Goal: Transaction & Acquisition: Purchase product/service

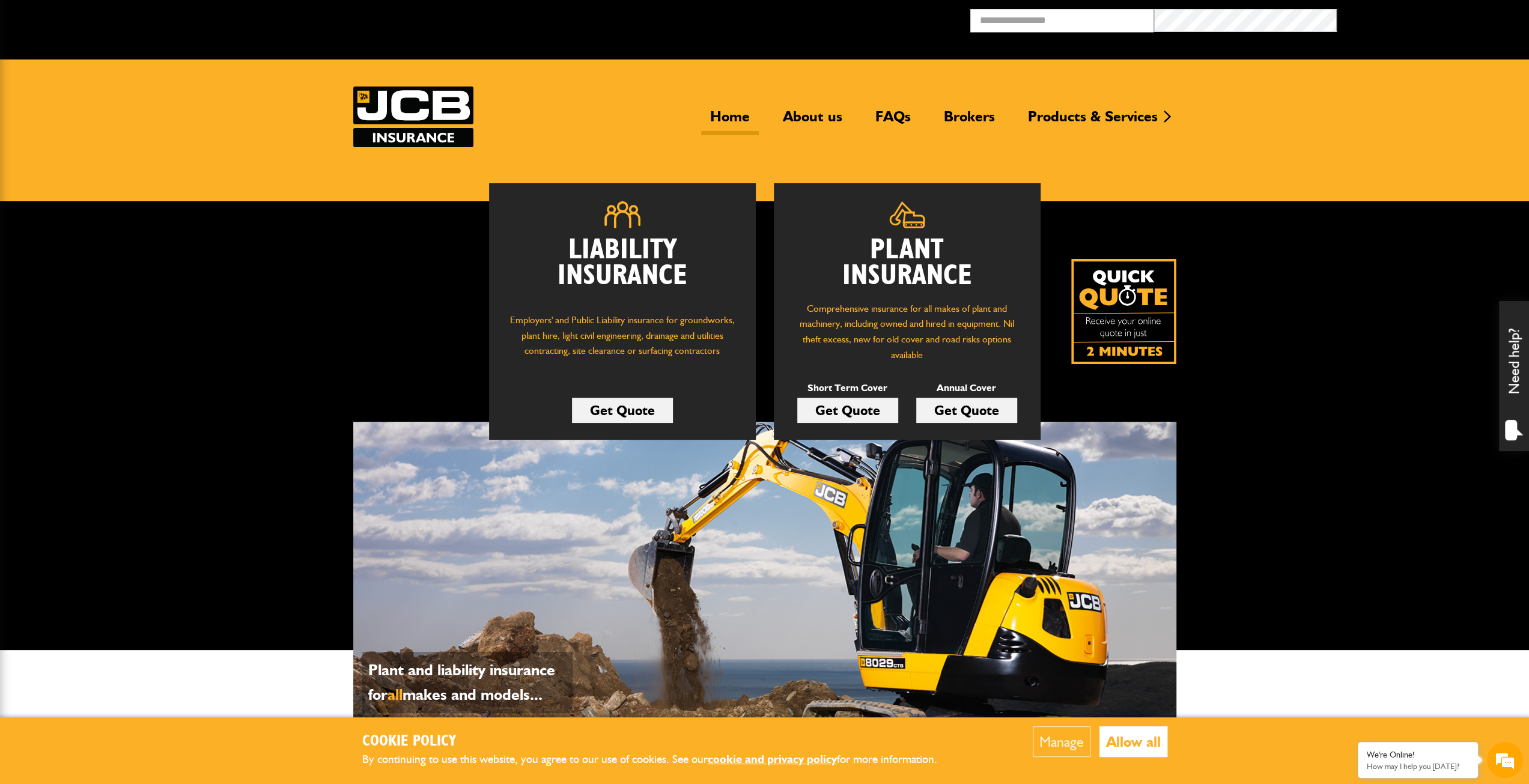
click at [845, 406] on link "Get Quote" at bounding box center [847, 410] width 101 height 25
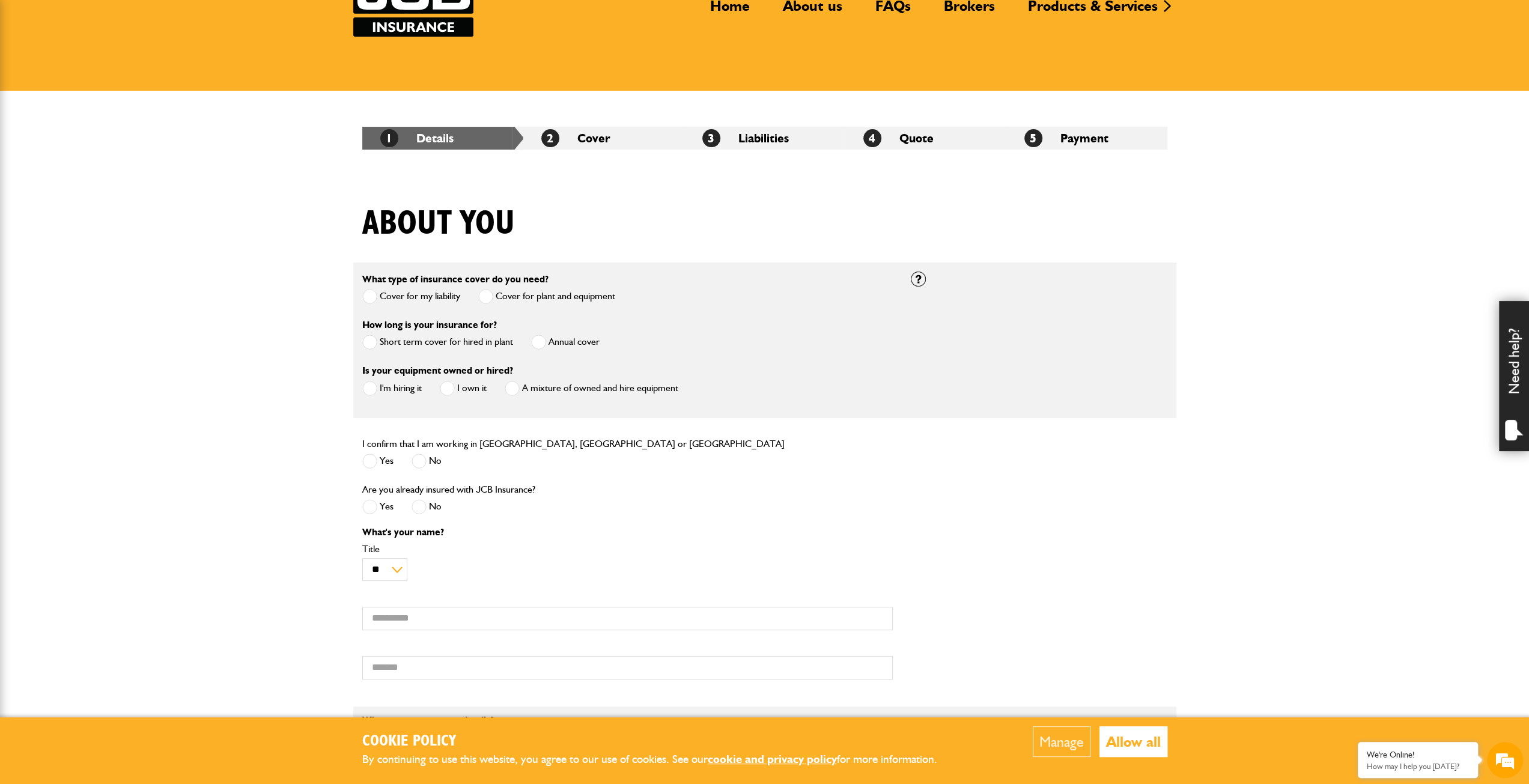
scroll to position [120, 0]
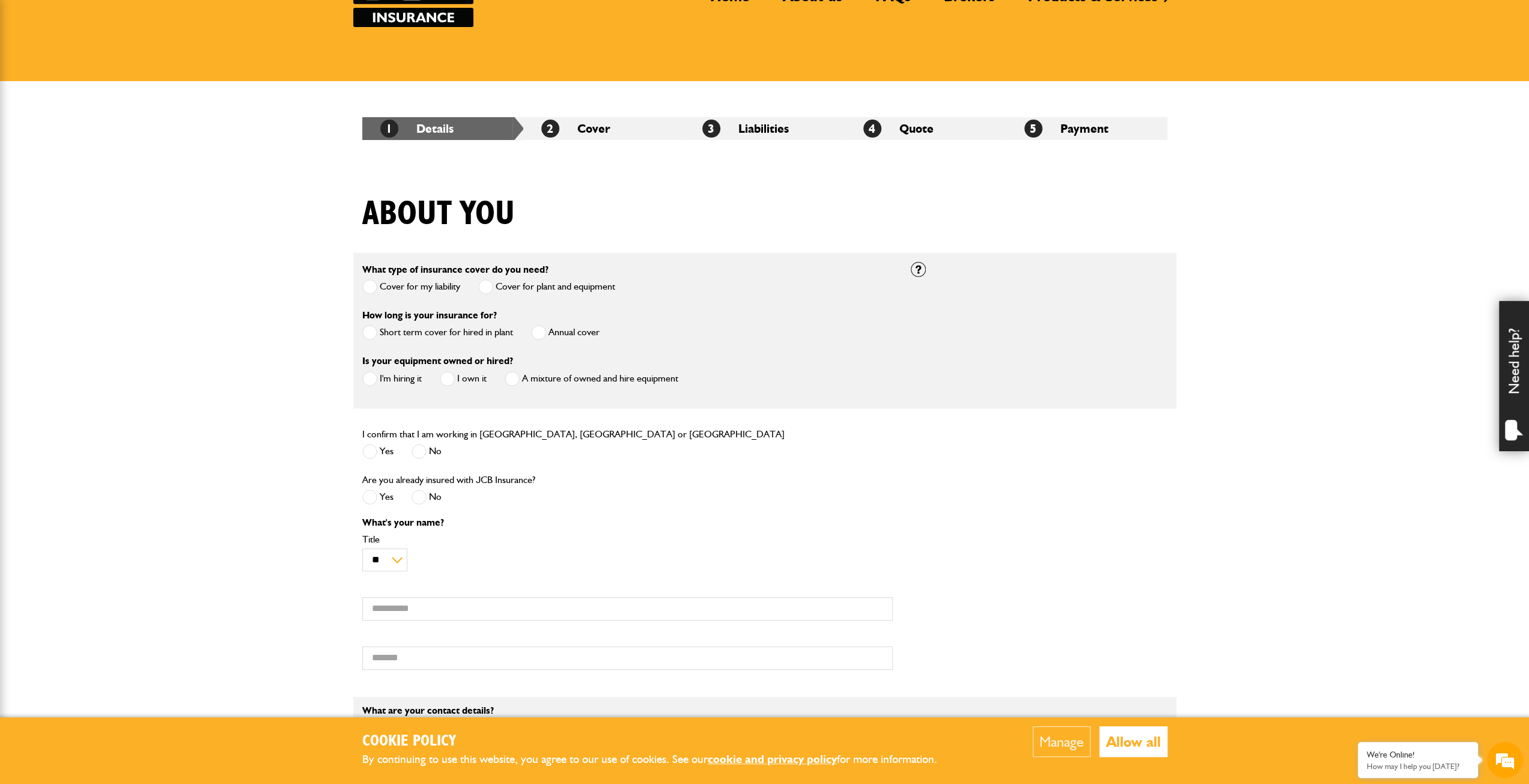
click at [440, 331] on label "Short term cover for hired in plant" at bounding box center [438, 332] width 151 height 15
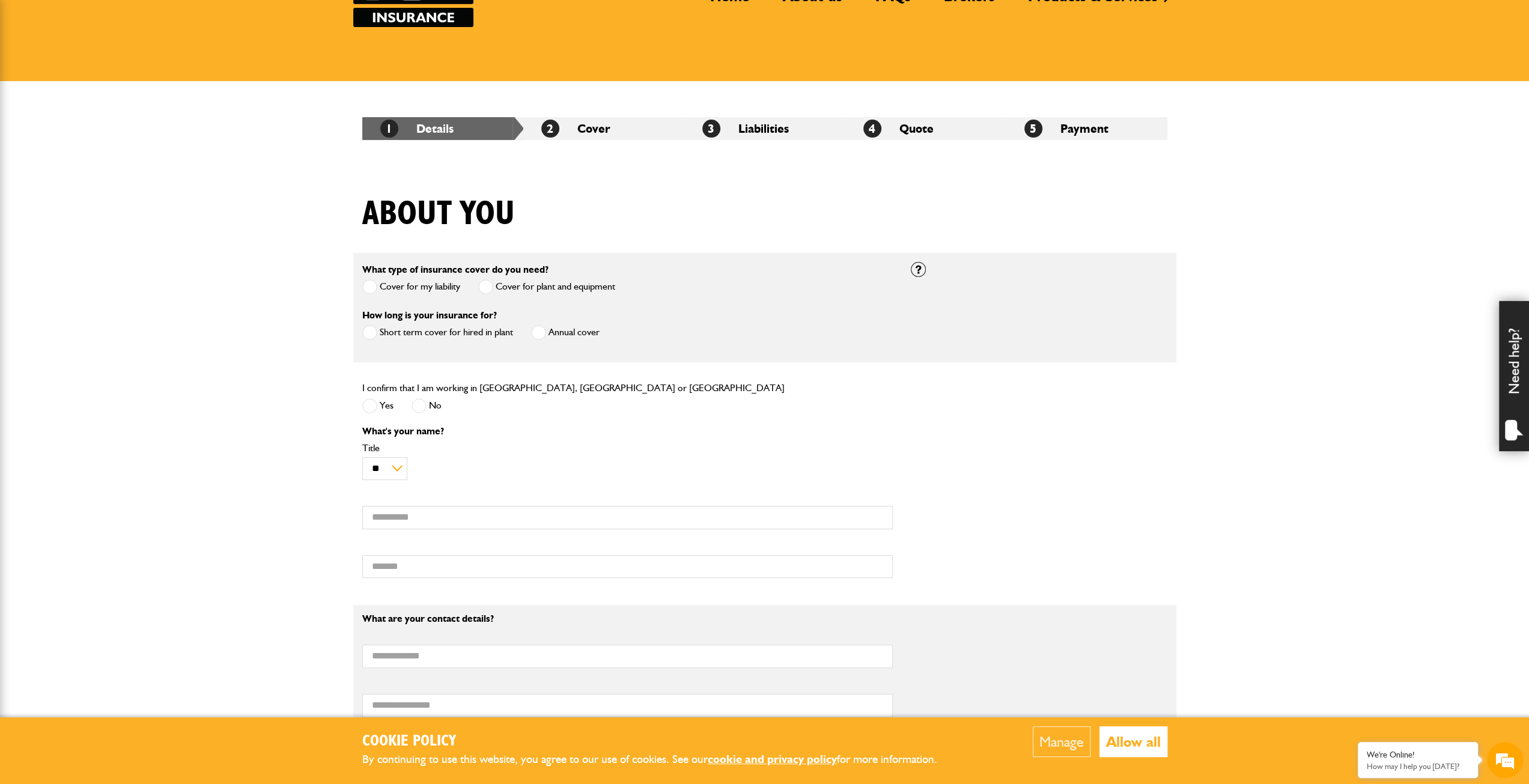
click at [384, 409] on label "Yes" at bounding box center [378, 406] width 31 height 15
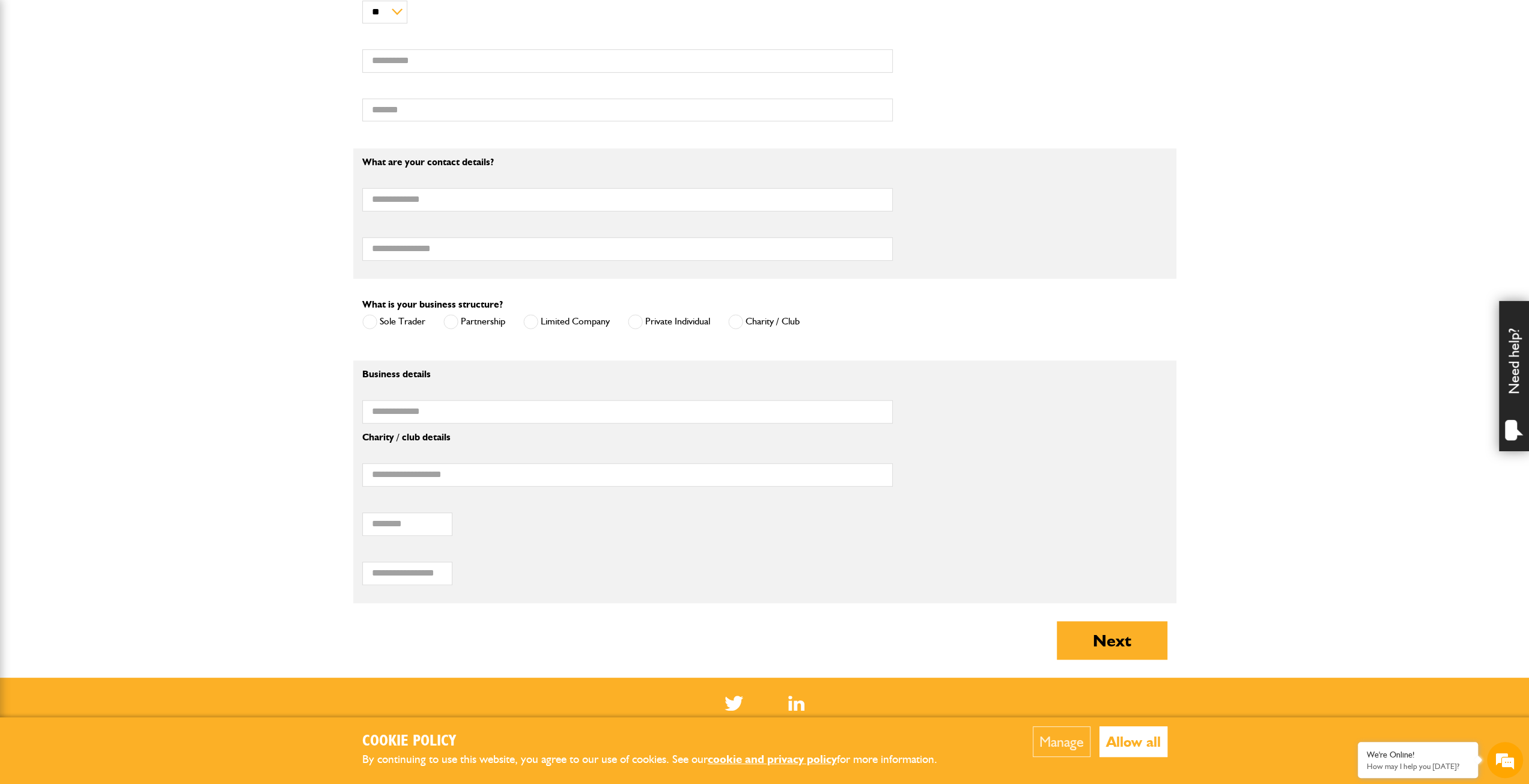
scroll to position [661, 0]
